Goal: Information Seeking & Learning: Check status

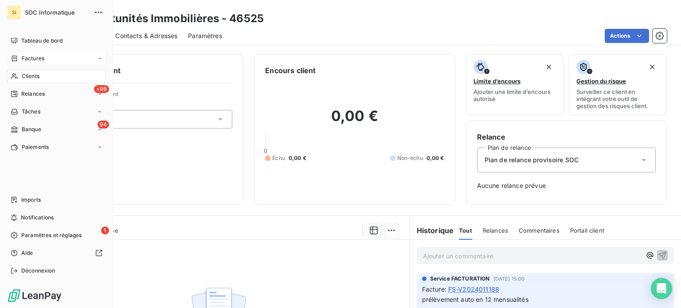
click at [36, 60] on span "Factures" at bounding box center [33, 59] width 23 height 8
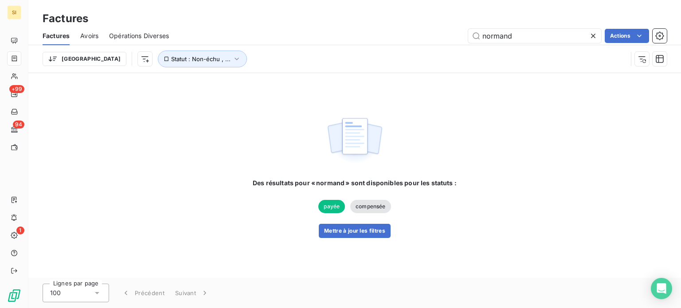
drag, startPoint x: 521, startPoint y: 35, endPoint x: 415, endPoint y: 51, distance: 107.3
click at [415, 51] on div "Factures Avoirs Opérations Diverses normand Actions Trier Statut : Non-échu , .…" at bounding box center [354, 50] width 653 height 46
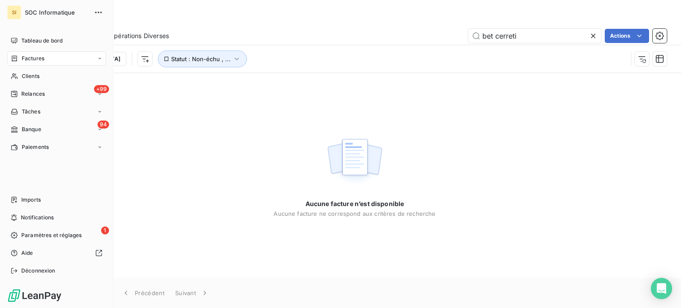
type input "bet cerreti"
click at [23, 78] on span "Clients" at bounding box center [31, 76] width 18 height 8
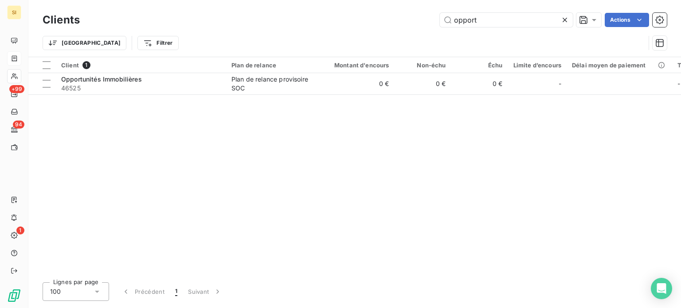
drag, startPoint x: 479, startPoint y: 14, endPoint x: 440, endPoint y: 28, distance: 42.0
click at [440, 28] on div "Clients opport Actions" at bounding box center [355, 20] width 625 height 19
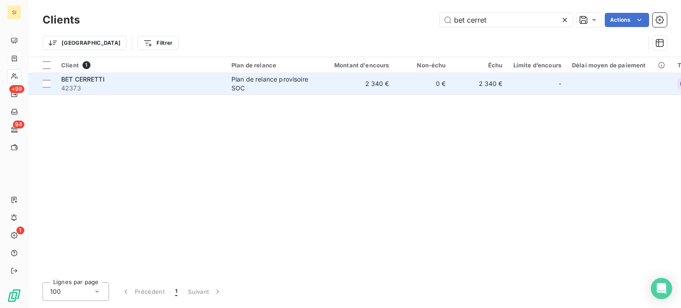
type input "bet cerret"
click at [312, 80] on div "Plan de relance provisoire SOC" at bounding box center [273, 84] width 82 height 18
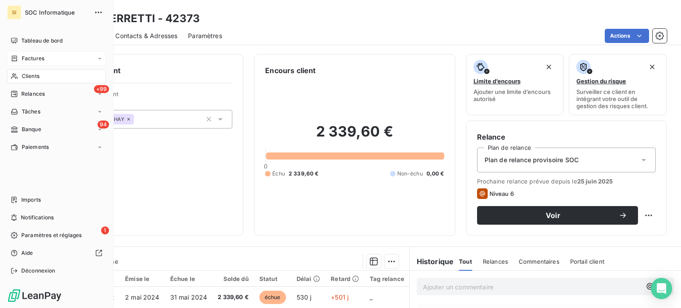
click at [16, 51] on div "Factures" at bounding box center [56, 58] width 99 height 14
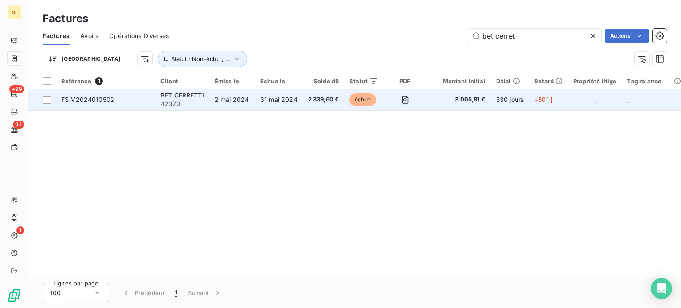
type input "bet cerret"
click at [275, 95] on td "31 mai 2024" at bounding box center [279, 99] width 48 height 21
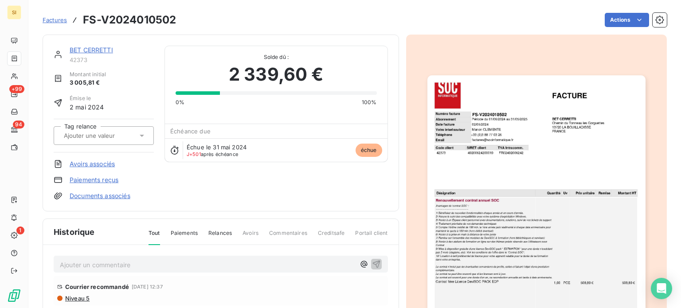
click at [449, 182] on img "button" at bounding box center [537, 229] width 218 height 308
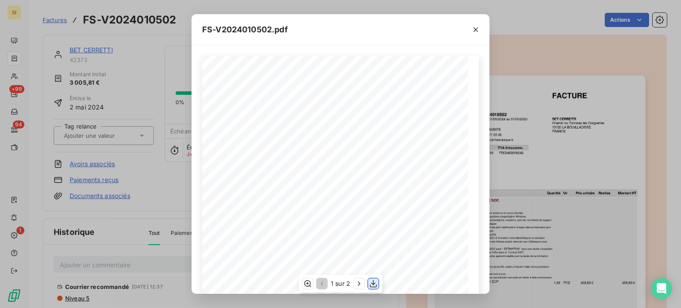
click at [370, 284] on icon "button" at bounding box center [373, 284] width 9 height 9
click at [473, 32] on icon "button" at bounding box center [476, 29] width 9 height 9
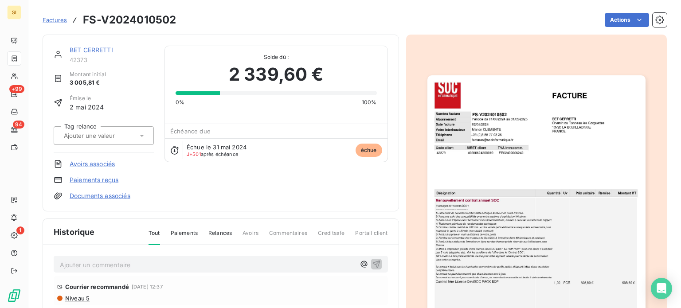
click at [515, 140] on img "button" at bounding box center [537, 229] width 218 height 308
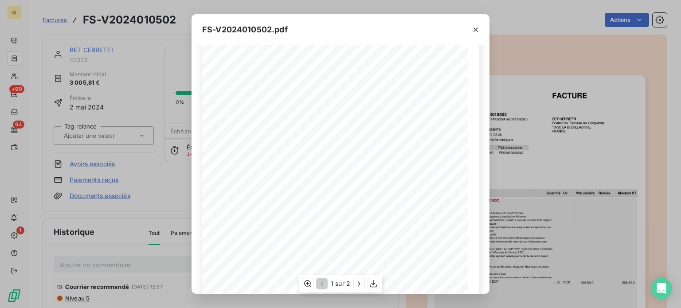
scroll to position [133, 0]
click at [479, 31] on icon "button" at bounding box center [476, 29] width 9 height 9
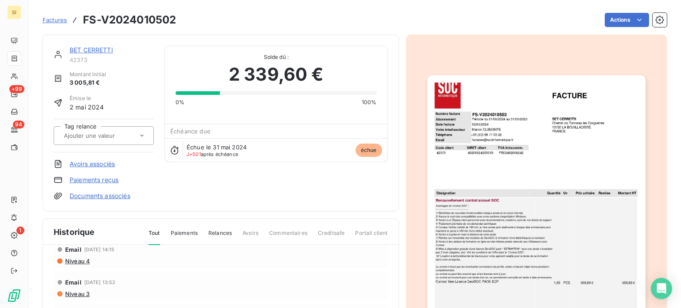
scroll to position [0, 0]
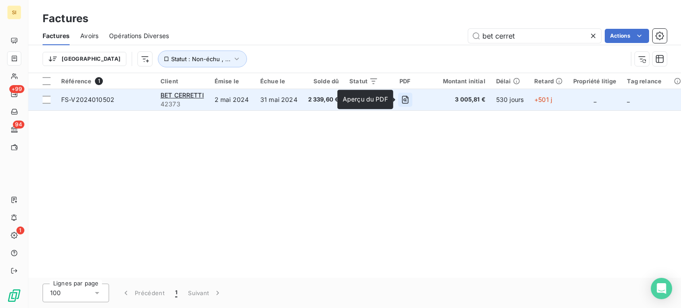
click at [403, 104] on icon "button" at bounding box center [405, 99] width 9 height 9
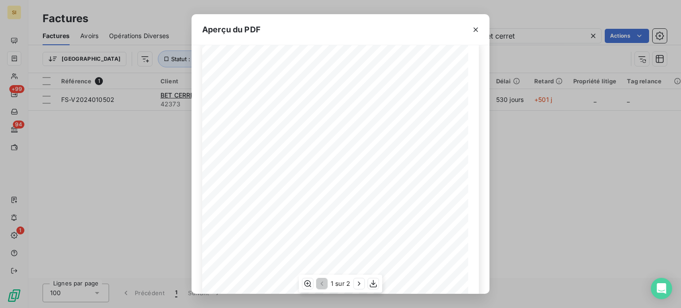
scroll to position [15, 0]
click at [477, 32] on icon "button" at bounding box center [476, 29] width 9 height 9
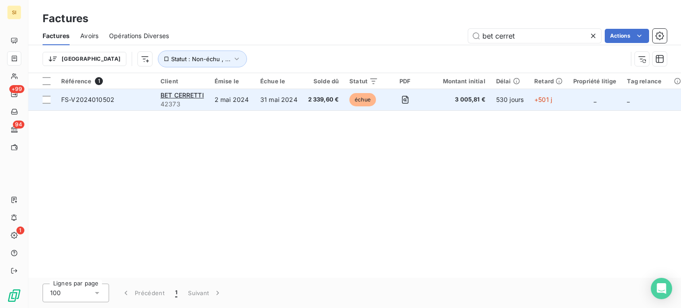
click at [531, 102] on td "+501 j" at bounding box center [548, 99] width 39 height 21
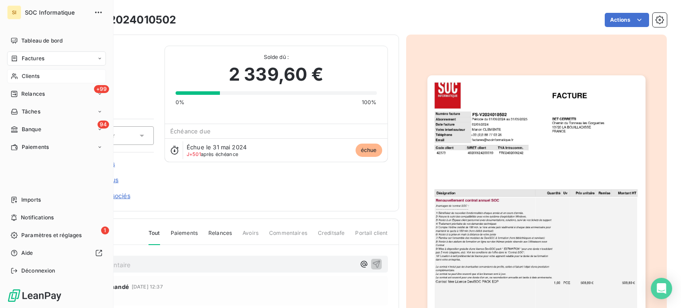
click at [42, 74] on div "Clients" at bounding box center [56, 76] width 99 height 14
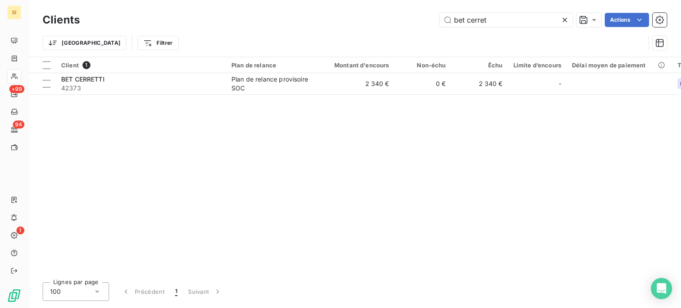
drag, startPoint x: 499, startPoint y: 25, endPoint x: 440, endPoint y: 32, distance: 59.0
click at [440, 32] on div "Clients bet cerret Actions Trier Filtrer" at bounding box center [355, 34] width 625 height 46
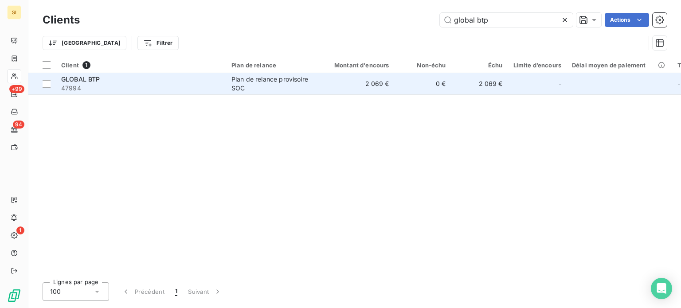
type input "global btp"
click at [335, 92] on td "2 069 €" at bounding box center [357, 83] width 76 height 21
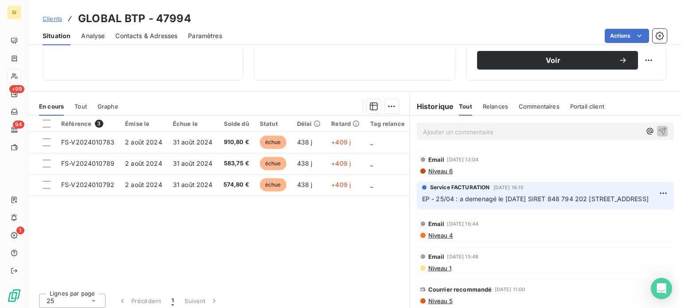
scroll to position [160, 0]
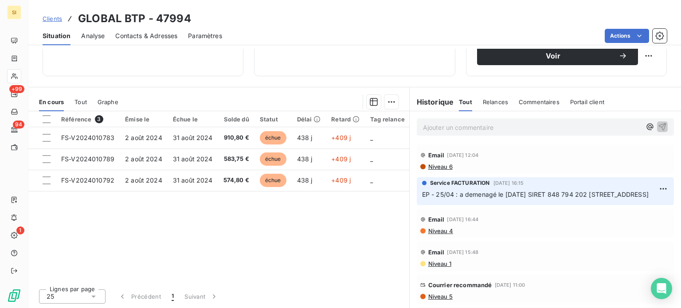
click at [439, 166] on span "Niveau 6" at bounding box center [440, 166] width 25 height 7
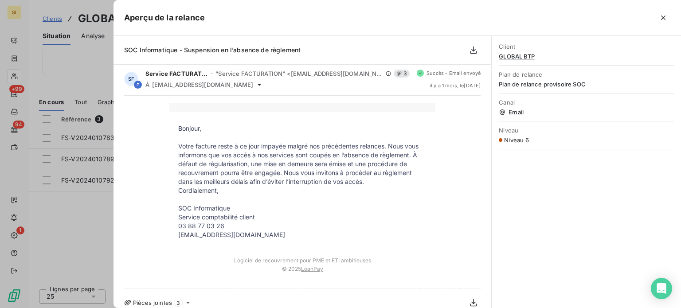
scroll to position [0, 0]
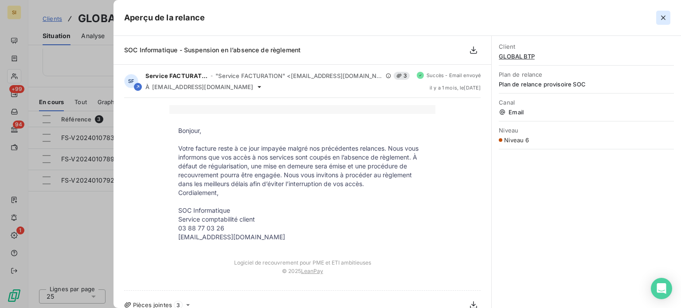
click at [661, 18] on icon "button" at bounding box center [663, 17] width 9 height 9
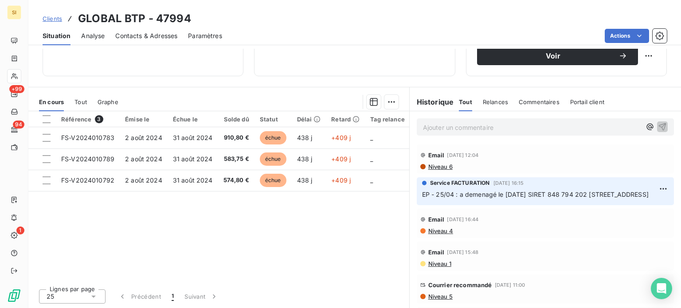
click at [459, 195] on span "EP - 25/04 : a demenagé le [DATE] SIRET 848 794 202 [STREET_ADDRESS]" at bounding box center [535, 195] width 227 height 8
click at [433, 165] on span "Niveau 6" at bounding box center [440, 166] width 25 height 7
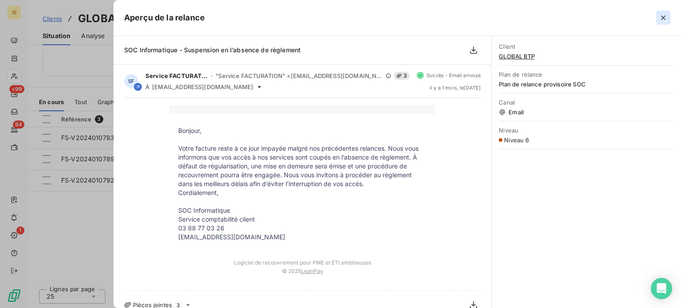
click at [663, 13] on icon "button" at bounding box center [663, 17] width 9 height 9
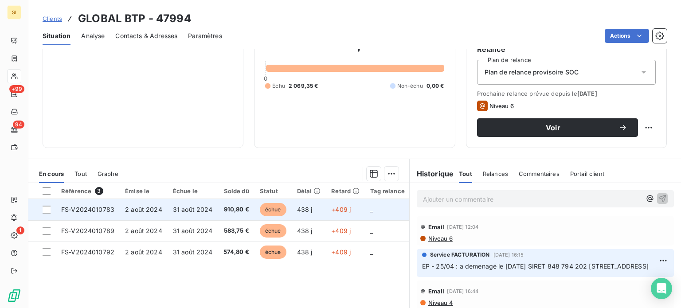
scroll to position [115, 0]
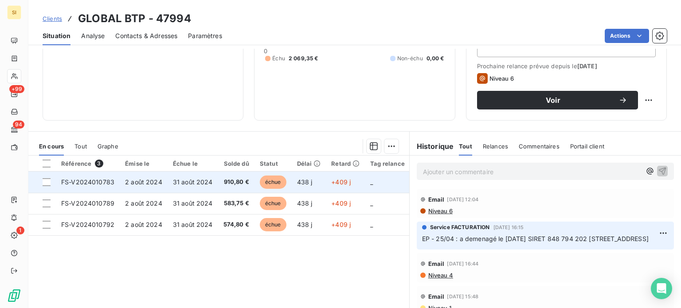
click at [255, 182] on td "échue" at bounding box center [273, 182] width 37 height 21
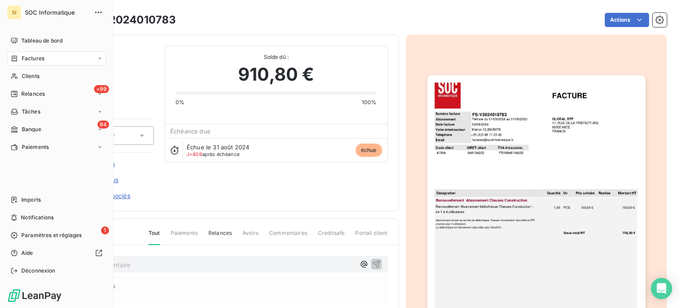
click at [12, 62] on icon at bounding box center [15, 58] width 8 height 7
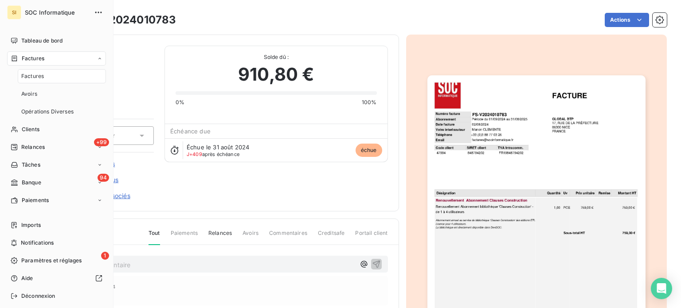
click at [20, 57] on div "Factures" at bounding box center [28, 59] width 34 height 8
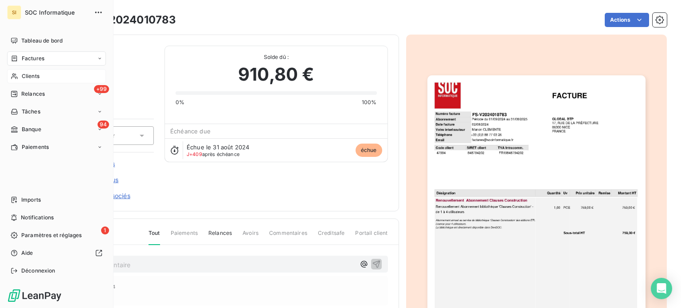
click at [41, 78] on div "Clients" at bounding box center [56, 76] width 99 height 14
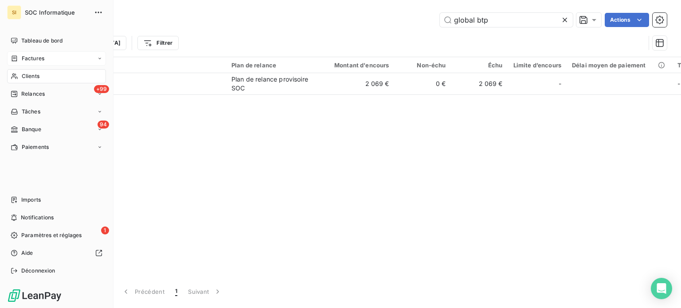
click at [20, 59] on div "Factures" at bounding box center [28, 59] width 34 height 8
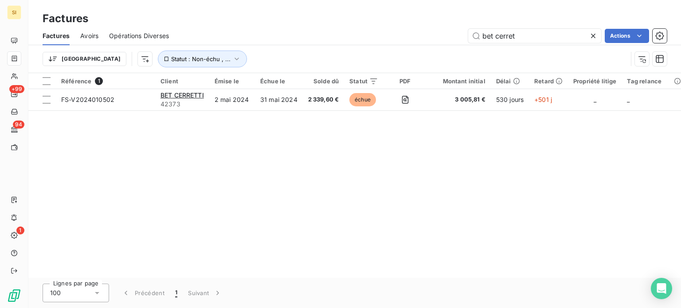
drag, startPoint x: 517, startPoint y: 35, endPoint x: 460, endPoint y: 53, distance: 60.6
click at [460, 54] on div "Factures Avoirs Opérations Diverses bet cerret Actions Trier Statut : Non-échu …" at bounding box center [354, 50] width 653 height 46
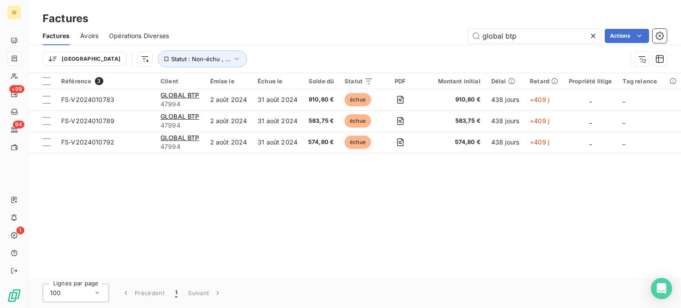
type input "global btp"
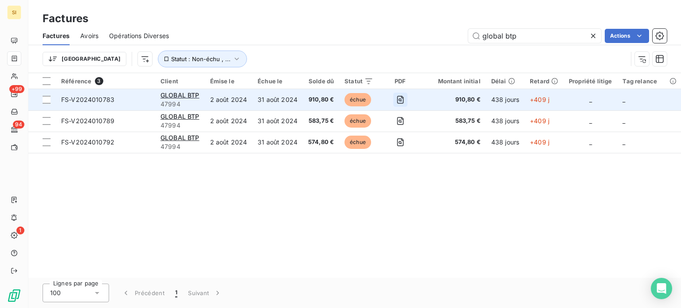
click at [396, 97] on icon "button" at bounding box center [400, 99] width 9 height 9
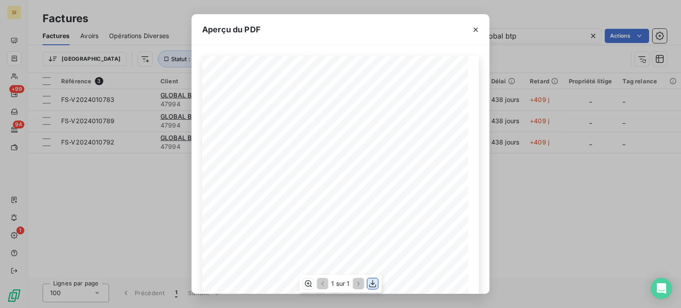
click at [372, 287] on icon "button" at bounding box center [373, 284] width 9 height 9
click at [477, 28] on icon "button" at bounding box center [476, 30] width 4 height 4
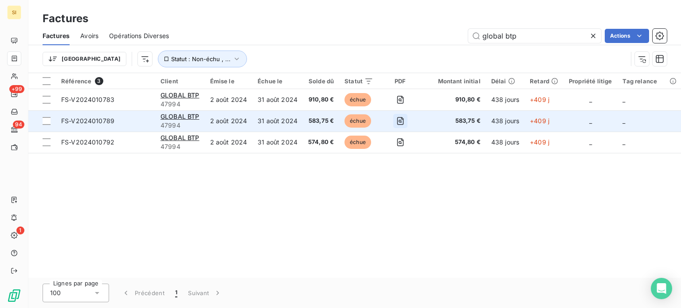
click at [399, 124] on icon "button" at bounding box center [400, 121] width 9 height 9
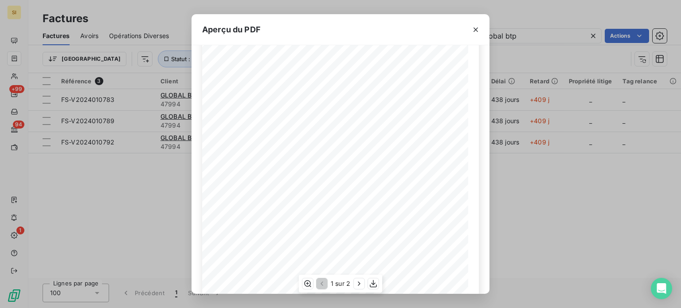
scroll to position [89, 0]
click at [371, 284] on icon "button" at bounding box center [373, 284] width 9 height 9
click at [478, 26] on icon "button" at bounding box center [476, 29] width 9 height 9
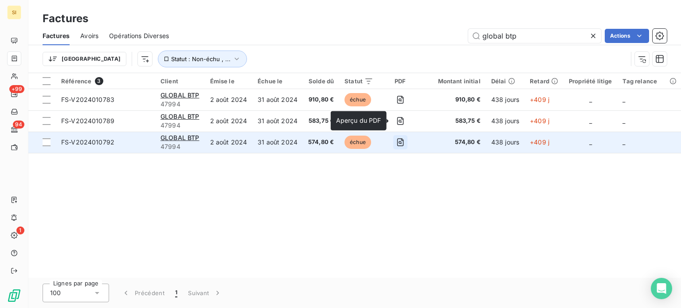
click at [397, 145] on icon "button" at bounding box center [400, 142] width 9 height 9
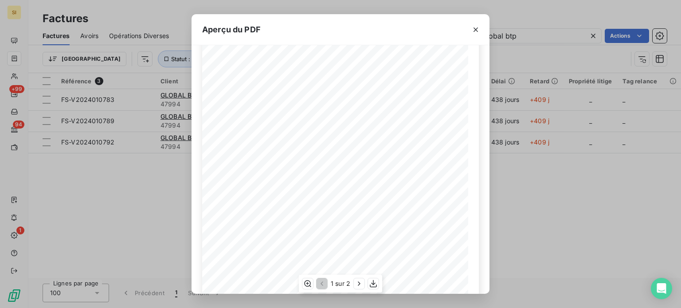
scroll to position [148, 0]
click at [378, 283] on button "button" at bounding box center [373, 284] width 11 height 11
click at [480, 28] on icon "button" at bounding box center [476, 29] width 9 height 9
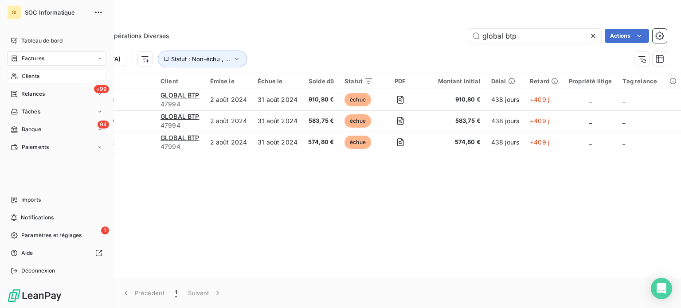
click at [16, 77] on icon at bounding box center [14, 77] width 6 height 6
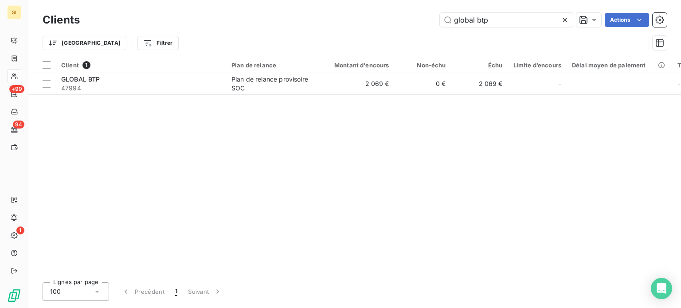
drag, startPoint x: 526, startPoint y: 17, endPoint x: 410, endPoint y: 35, distance: 117.5
click at [410, 35] on div "Clients global btp Actions Trier Filtrer" at bounding box center [355, 34] width 625 height 46
type input "artcature"
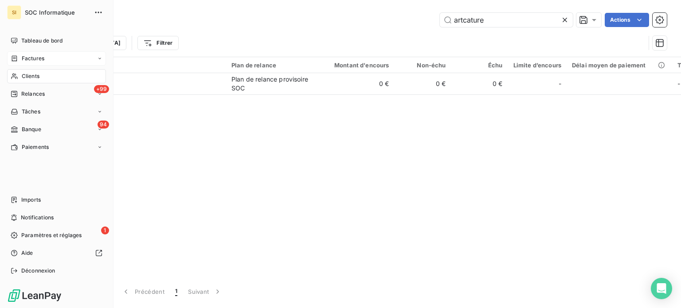
click at [48, 56] on div "Factures" at bounding box center [56, 58] width 99 height 14
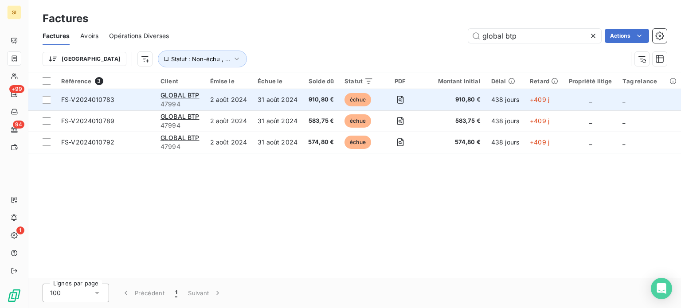
click at [260, 94] on td "31 août 2024" at bounding box center [277, 99] width 51 height 21
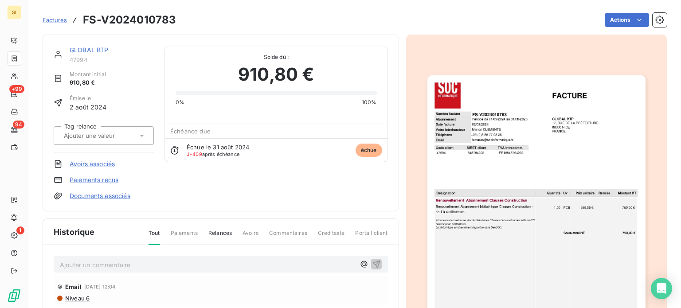
click at [72, 44] on div "GLOBAL BTP 47994 Montant initial 910,80 € Émise le [DATE] Tag relance Avoirs as…" at bounding box center [221, 123] width 357 height 177
click at [83, 54] on div "GLOBAL BTP" at bounding box center [112, 50] width 84 height 9
click at [84, 49] on link "GLOBAL BTP" at bounding box center [89, 50] width 39 height 8
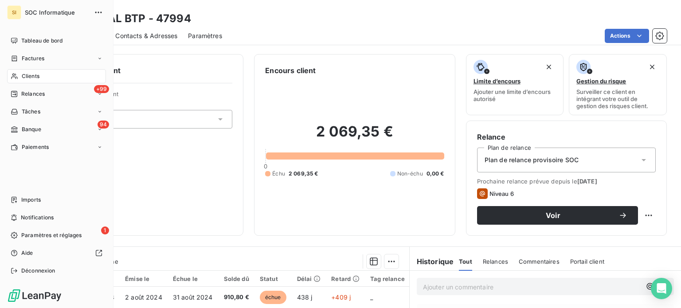
click at [42, 73] on div "Clients" at bounding box center [56, 76] width 99 height 14
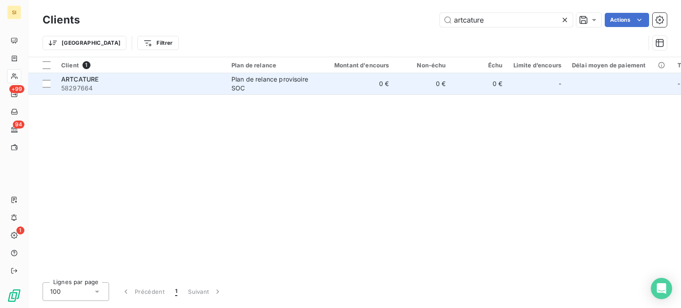
click at [240, 80] on div "Plan de relance provisoire SOC" at bounding box center [273, 84] width 82 height 18
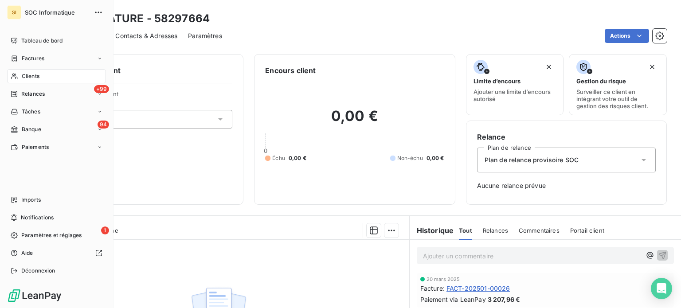
click at [30, 75] on span "Clients" at bounding box center [31, 76] width 18 height 8
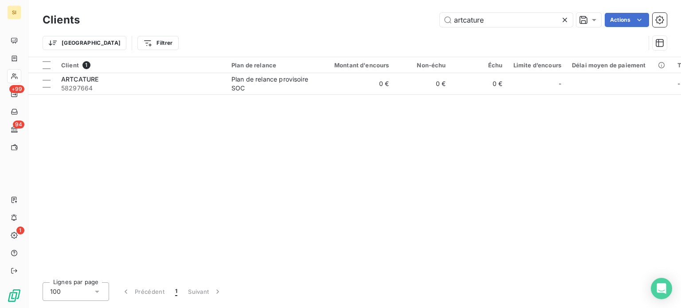
drag, startPoint x: 485, startPoint y: 21, endPoint x: 435, endPoint y: 28, distance: 50.6
click at [439, 27] on div "Clients artcature Actions" at bounding box center [355, 20] width 625 height 19
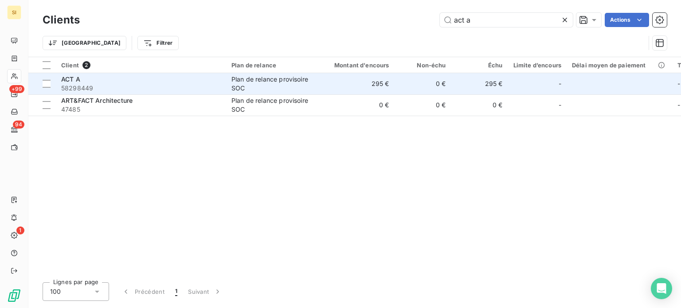
type input "act a"
click at [262, 78] on div "Plan de relance provisoire SOC" at bounding box center [273, 84] width 82 height 18
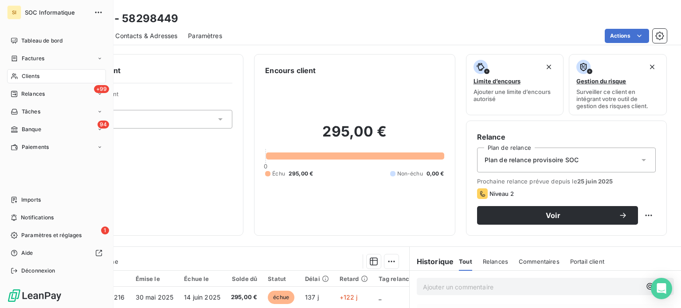
click at [4, 57] on div "SI SOC Informatique Tableau de bord Factures Clients +99 Relances Tâches 94 Ban…" at bounding box center [57, 154] width 114 height 308
click at [20, 56] on div "Factures" at bounding box center [28, 59] width 34 height 8
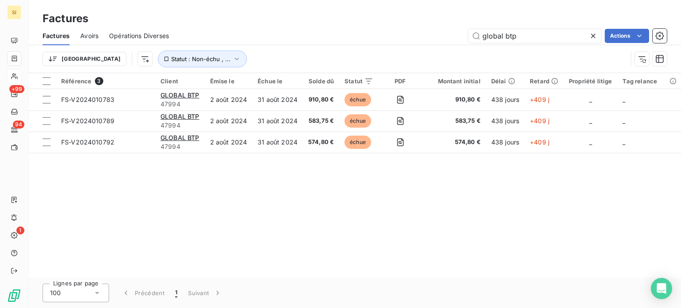
drag, startPoint x: 532, startPoint y: 35, endPoint x: 422, endPoint y: 50, distance: 111.4
click at [422, 50] on div "Factures Avoirs Opérations Diverses global btp Actions Trier Statut : Non-échu …" at bounding box center [354, 50] width 653 height 46
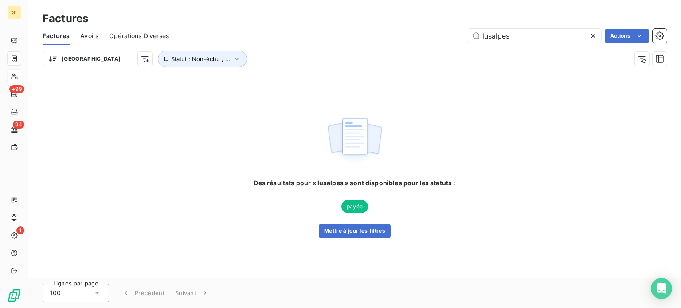
type input "lusalpes"
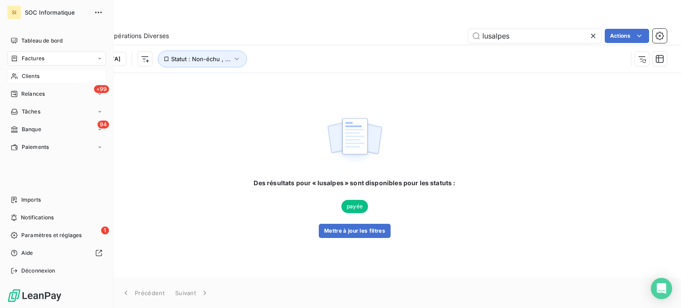
click at [15, 75] on icon at bounding box center [15, 76] width 8 height 7
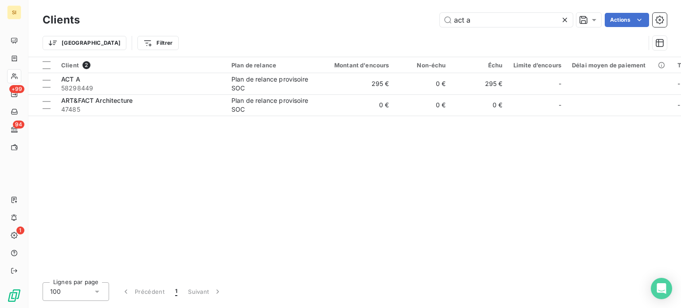
drag, startPoint x: 500, startPoint y: 19, endPoint x: 376, endPoint y: 14, distance: 123.9
click at [376, 14] on div "act a Actions" at bounding box center [379, 20] width 577 height 14
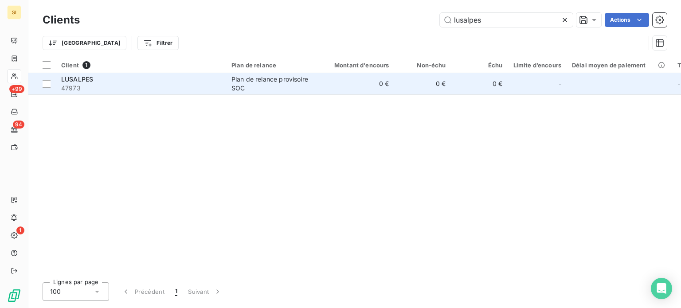
type input "lusalpes"
click at [228, 83] on td "Plan de relance provisoire SOC" at bounding box center [272, 83] width 92 height 21
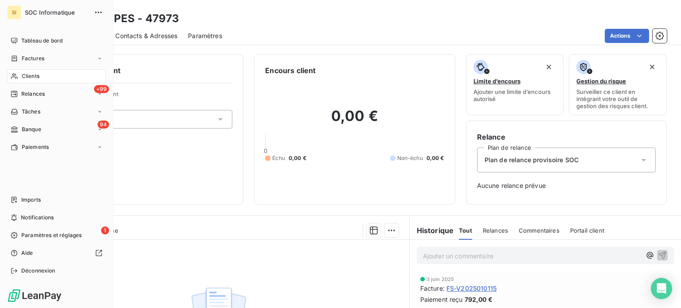
click at [16, 72] on div "Clients" at bounding box center [56, 76] width 99 height 14
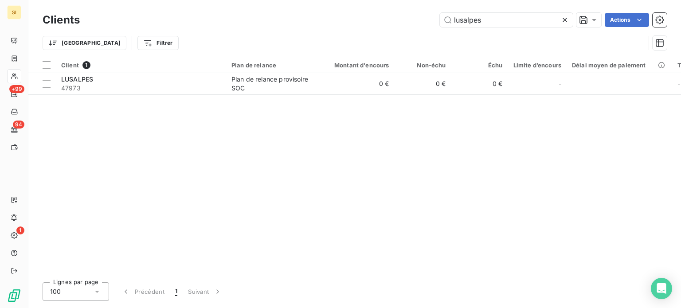
drag, startPoint x: 487, startPoint y: 17, endPoint x: 417, endPoint y: 24, distance: 69.9
click at [424, 24] on div "lusalpes Actions" at bounding box center [379, 20] width 577 height 14
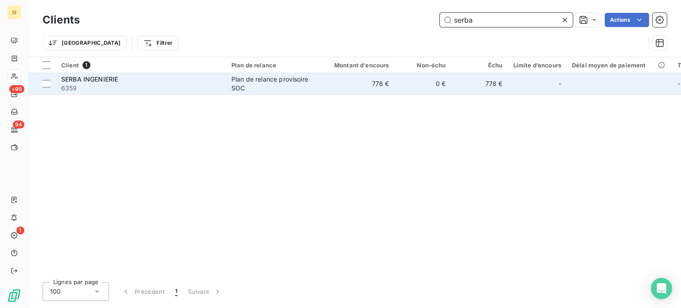
type input "serba"
click at [272, 86] on div "Plan de relance provisoire SOC" at bounding box center [273, 84] width 82 height 18
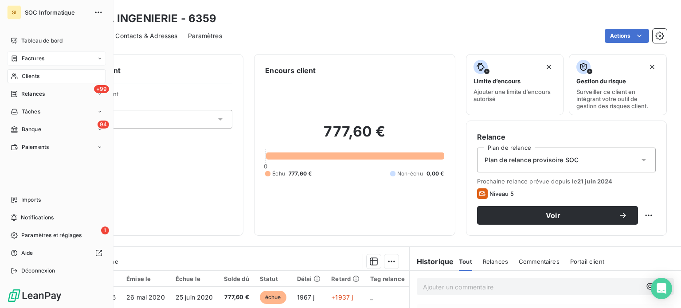
click at [31, 62] on span "Factures" at bounding box center [33, 59] width 23 height 8
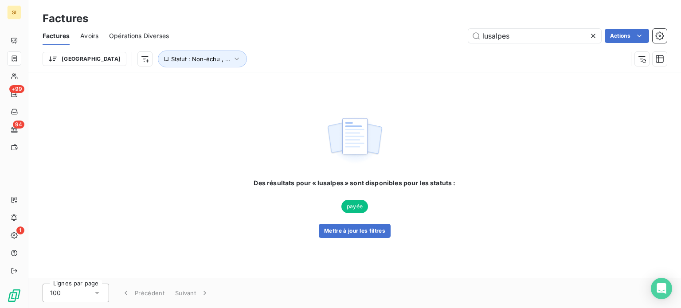
drag, startPoint x: 534, startPoint y: 32, endPoint x: 426, endPoint y: 30, distance: 107.4
click at [435, 31] on div "lusalpes Actions" at bounding box center [424, 36] width 488 height 14
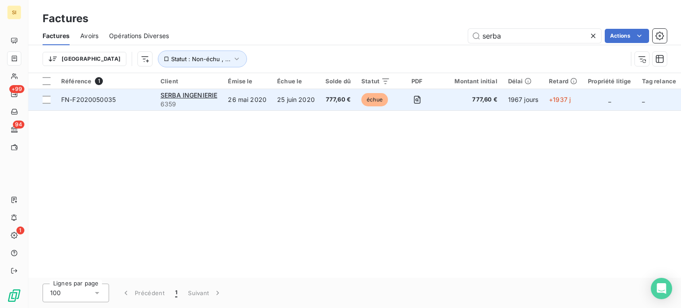
type input "serba"
click at [466, 95] on span "777,60 €" at bounding box center [470, 99] width 53 height 9
click at [414, 101] on icon "button" at bounding box center [417, 99] width 9 height 9
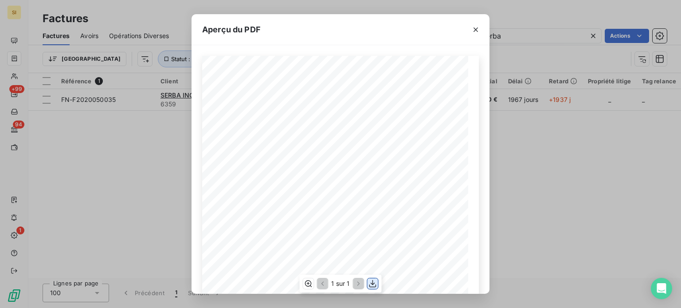
click at [378, 284] on button "button" at bounding box center [373, 284] width 11 height 11
